Goal: Task Accomplishment & Management: Complete application form

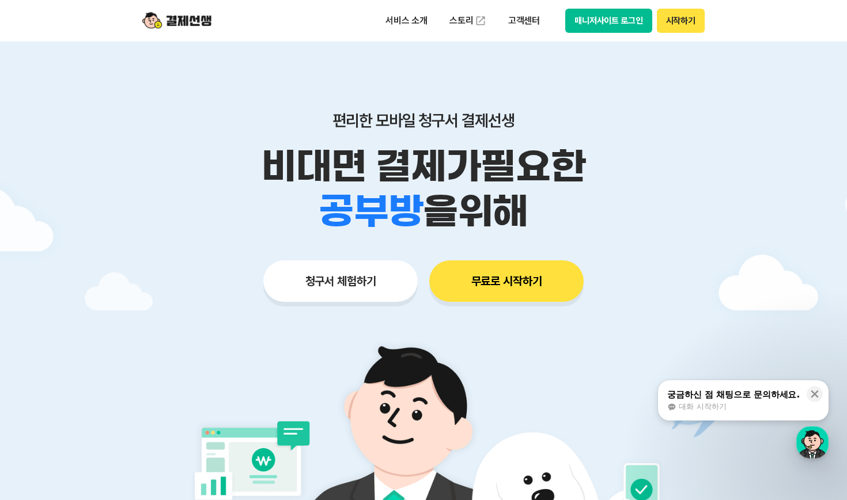
click at [673, 25] on button "시작하기" at bounding box center [681, 21] width 48 height 24
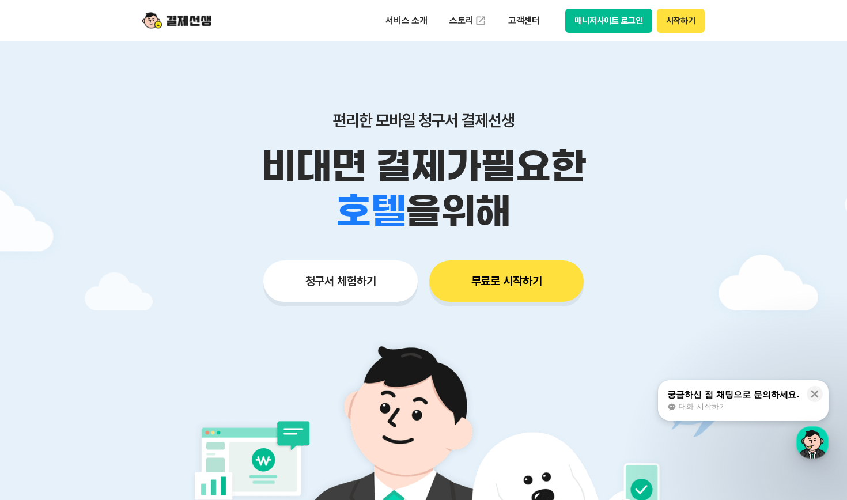
click at [626, 13] on button "매니저사이트 로그인" at bounding box center [609, 21] width 87 height 24
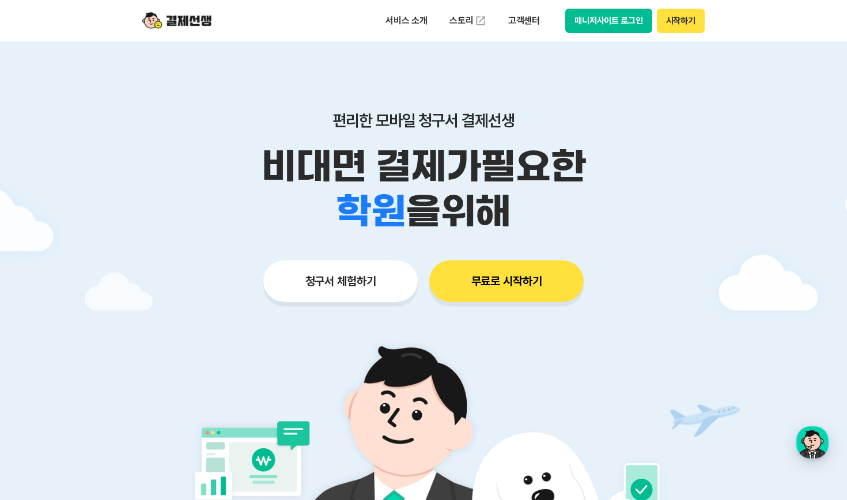
click at [680, 21] on button "시작하기" at bounding box center [681, 21] width 48 height 24
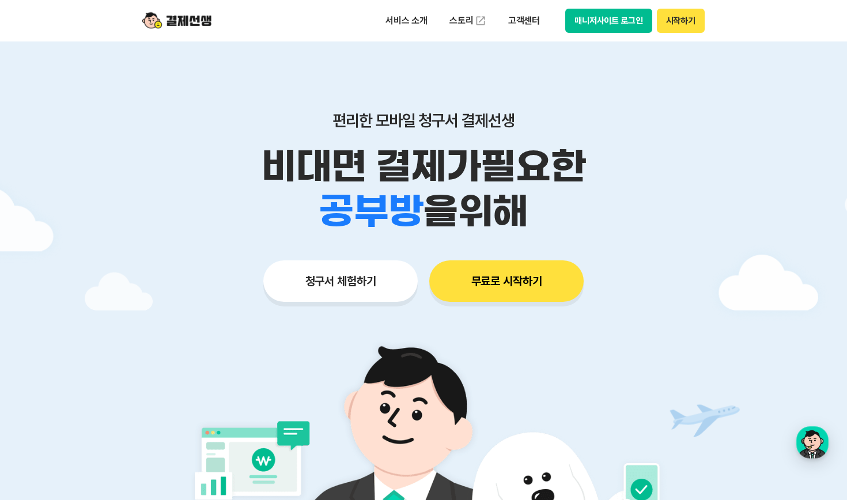
click at [522, 285] on button "무료로 시작하기" at bounding box center [506, 282] width 155 height 42
click at [604, 26] on button "매니저사이트 로그인" at bounding box center [609, 21] width 87 height 24
